Goal: Transaction & Acquisition: Download file/media

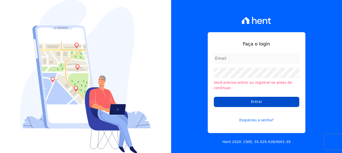
type input "financeiro3@loulycaixe.com.br"
click at [241, 100] on input "Entrar" at bounding box center [257, 101] width 86 height 10
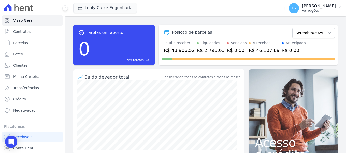
click at [313, 6] on p "[PERSON_NAME]" at bounding box center [319, 6] width 34 height 5
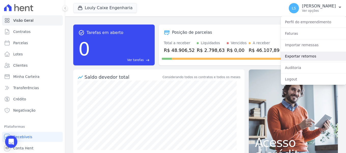
click at [297, 58] on link "Exportar retornos" at bounding box center [313, 55] width 65 height 9
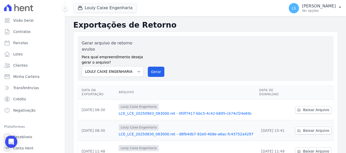
click at [197, 110] on link "LCE_LCE_20250903_083000.ret - 0fdf7417-bbc5-4c42-b895-cb74cf24e69c" at bounding box center [187, 112] width 136 height 5
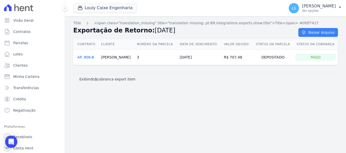
click at [315, 33] on link "Baixar Arquivo" at bounding box center [318, 32] width 39 height 9
